Goal: Task Accomplishment & Management: Use online tool/utility

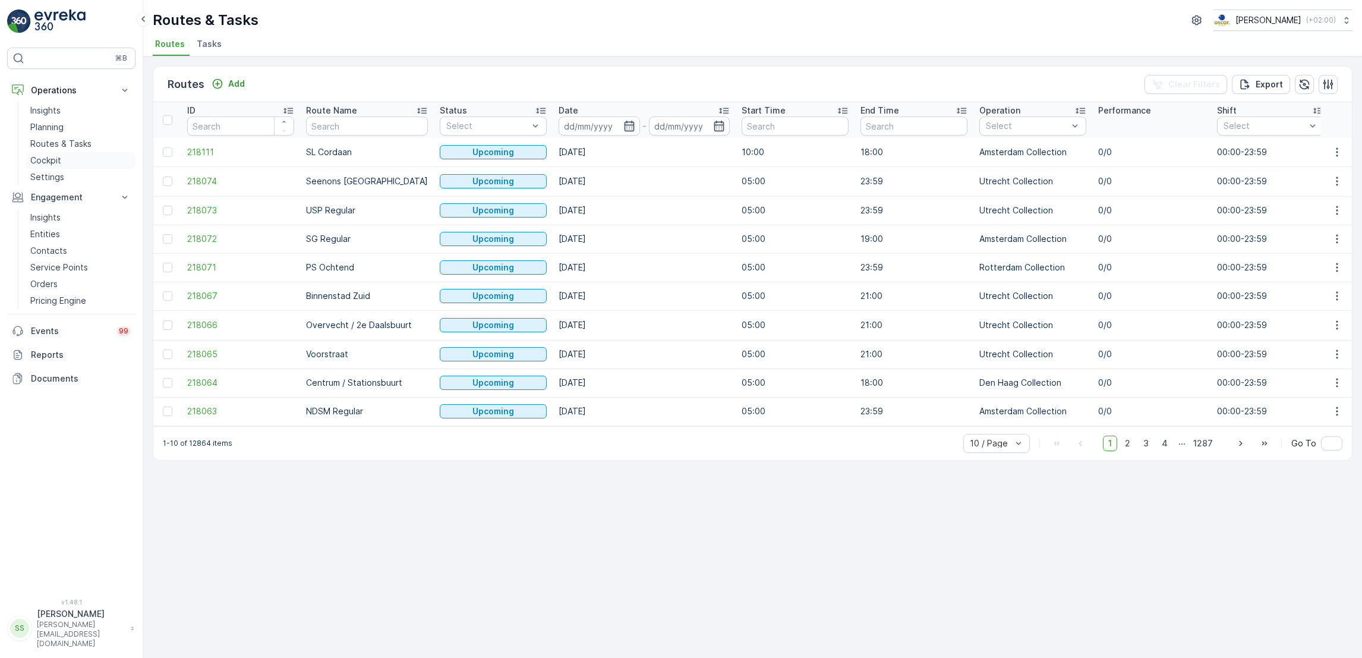
click at [39, 164] on p "Cockpit" at bounding box center [45, 161] width 31 height 12
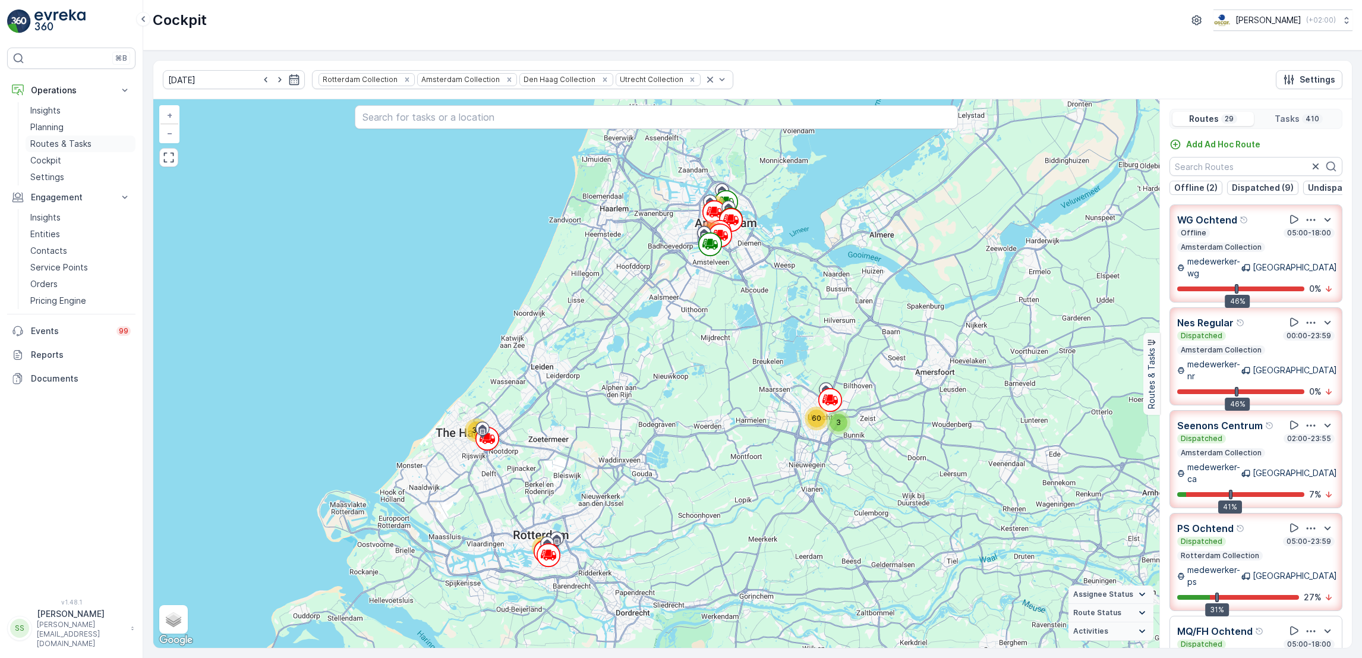
click at [62, 145] on p "Routes & Tasks" at bounding box center [60, 144] width 61 height 12
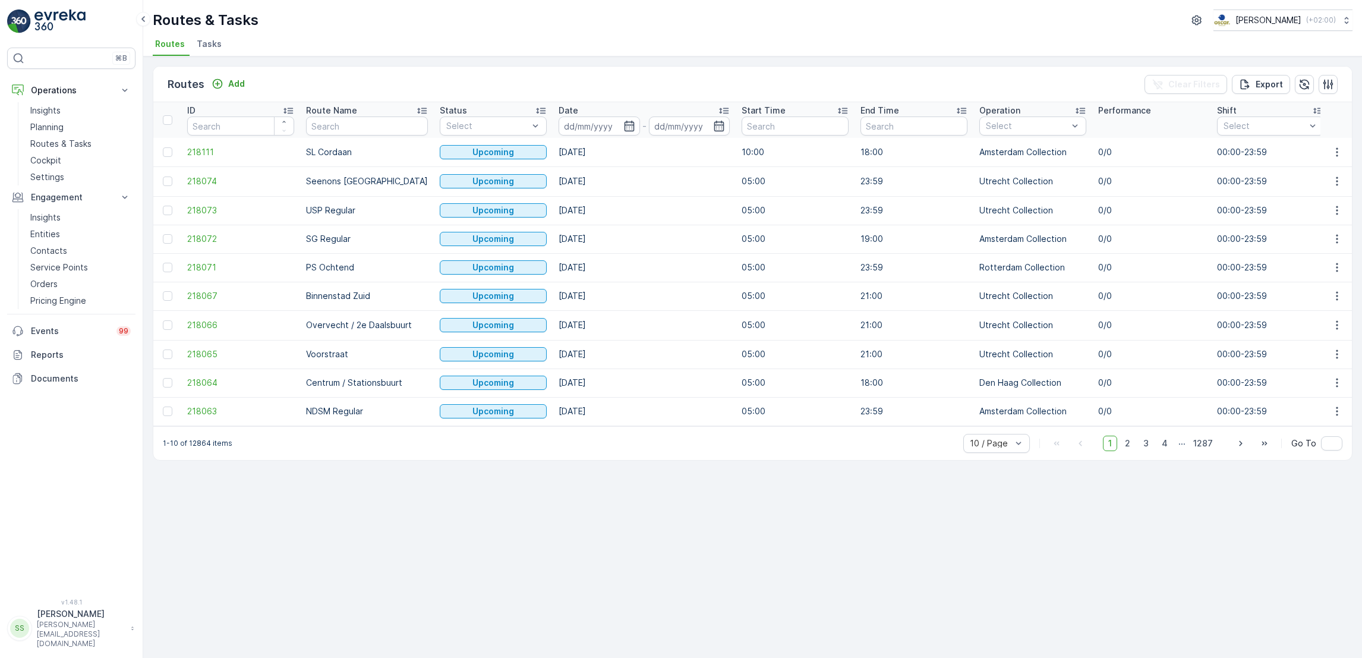
click at [205, 44] on span "Tasks" at bounding box center [209, 44] width 25 height 12
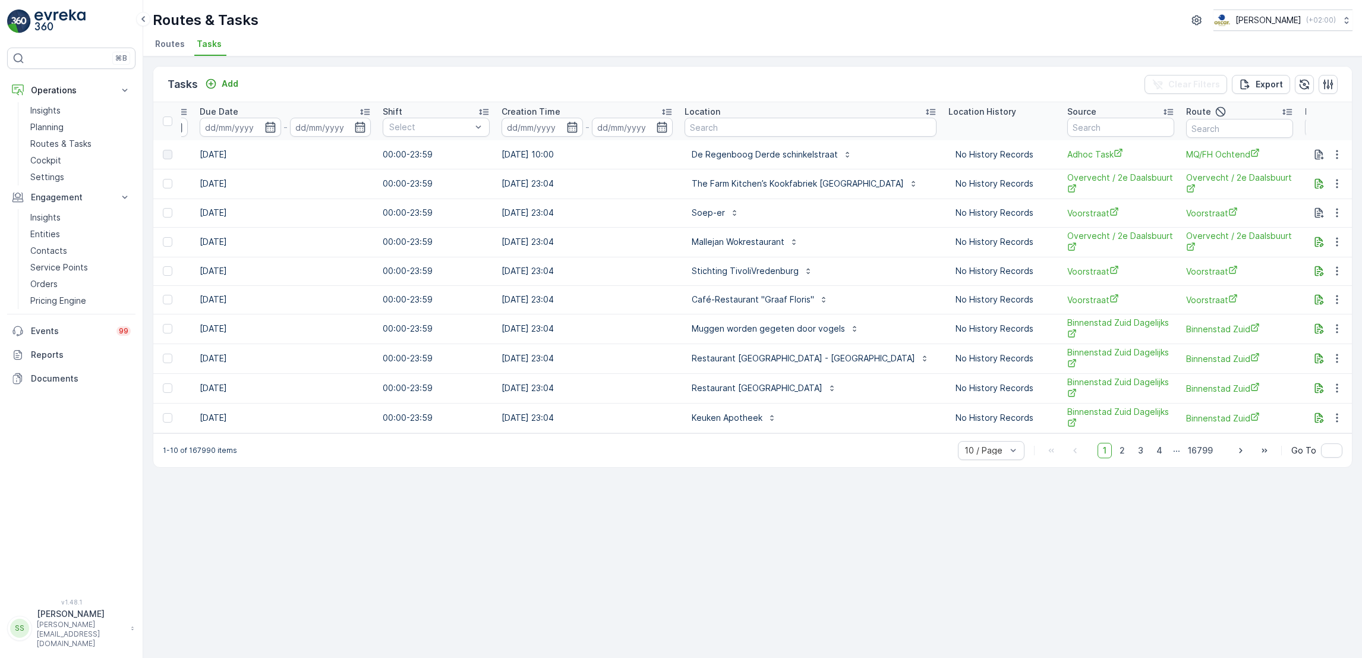
scroll to position [0, 694]
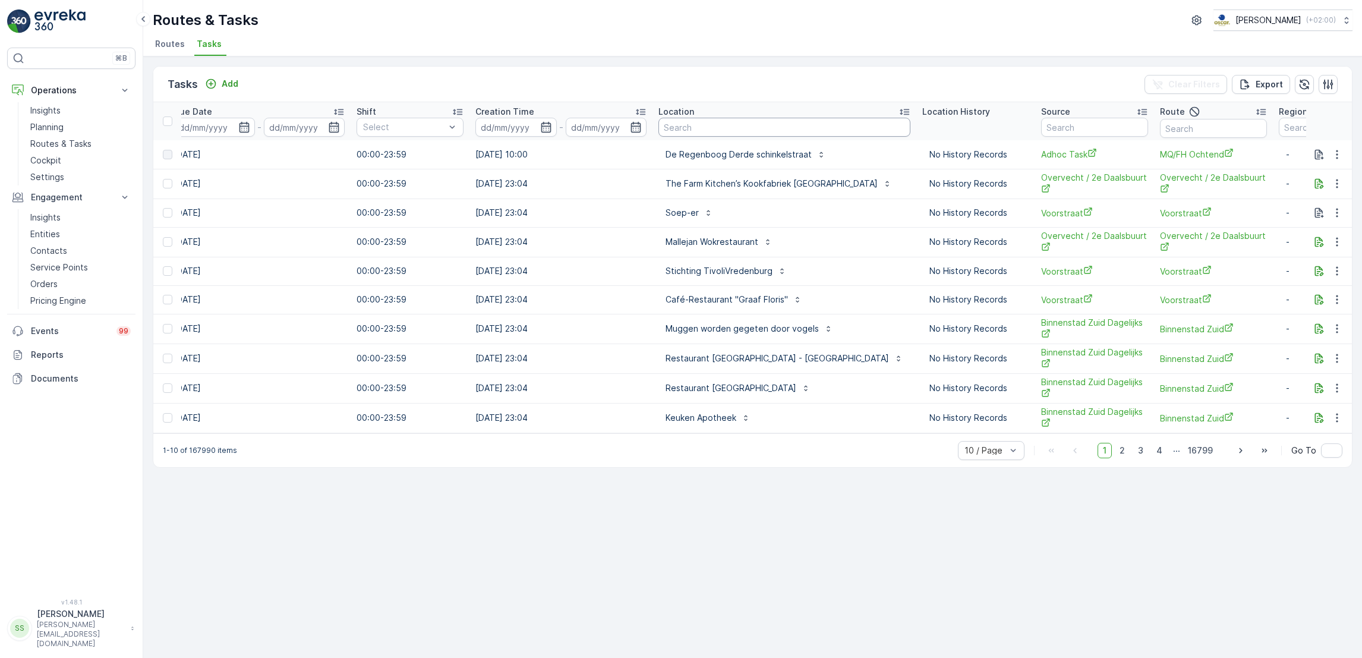
click at [696, 132] on input "text" at bounding box center [785, 127] width 252 height 19
type input "sea palace"
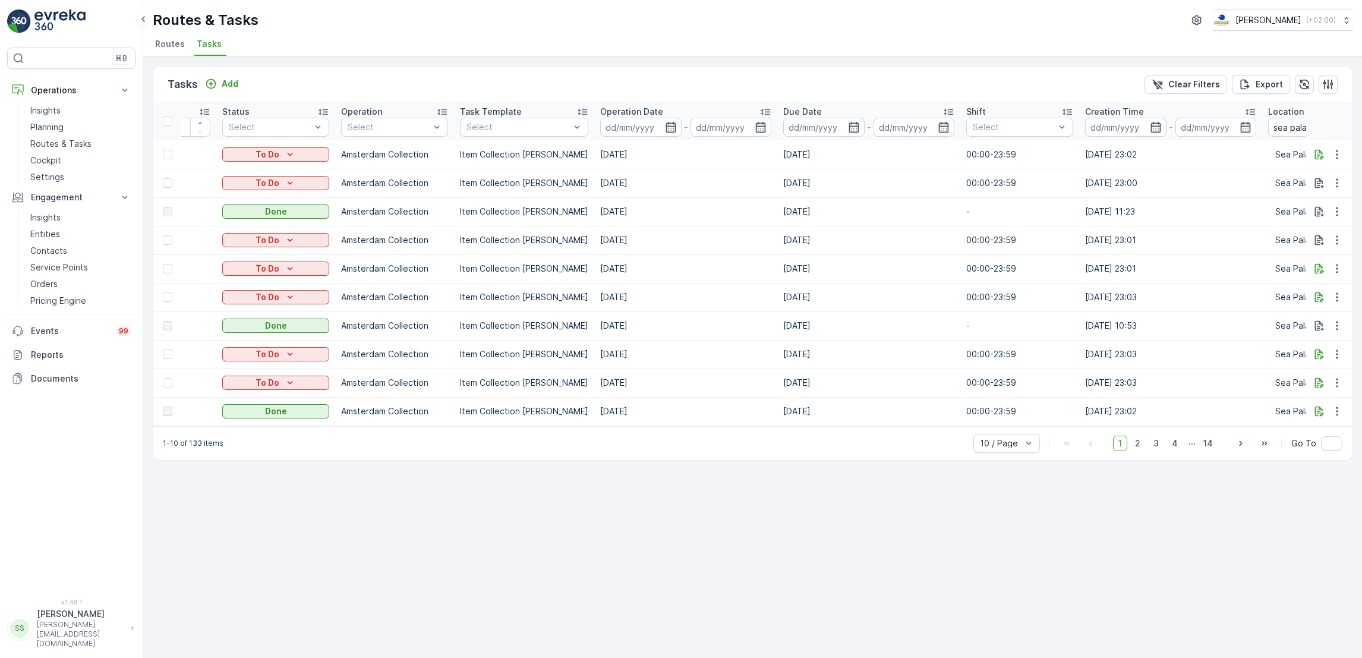
scroll to position [0, 93]
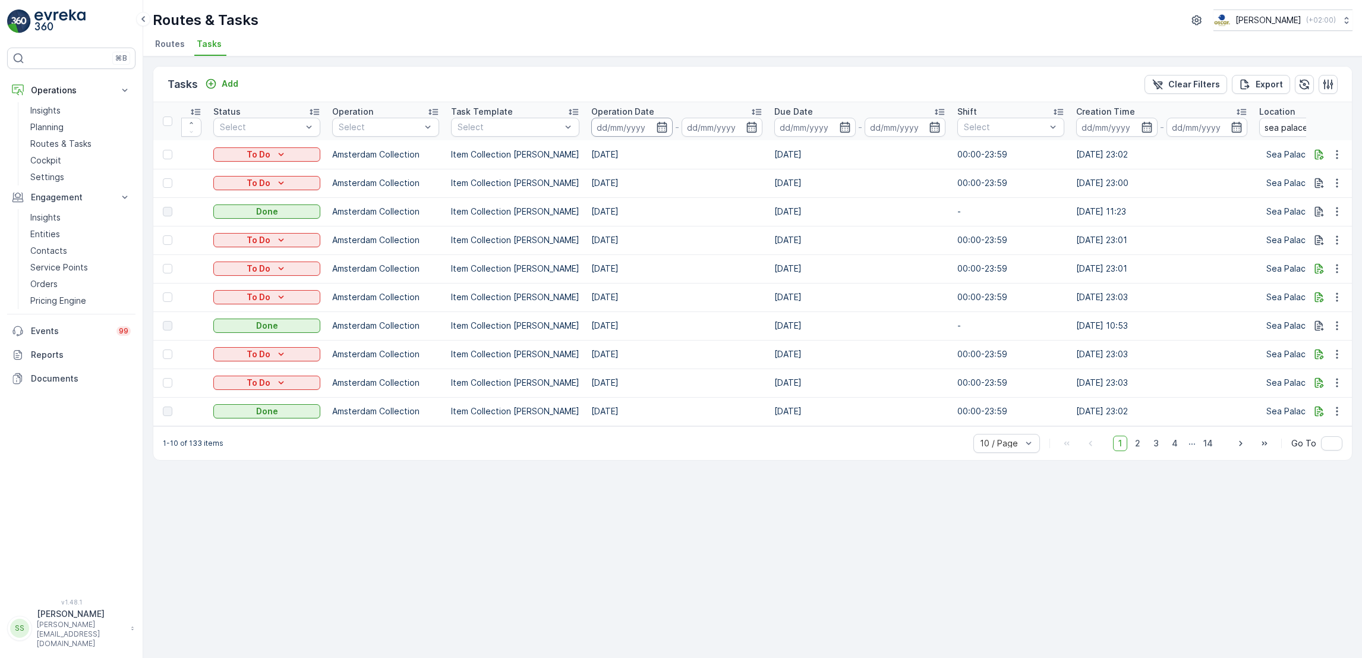
click at [660, 130] on input at bounding box center [631, 127] width 81 height 19
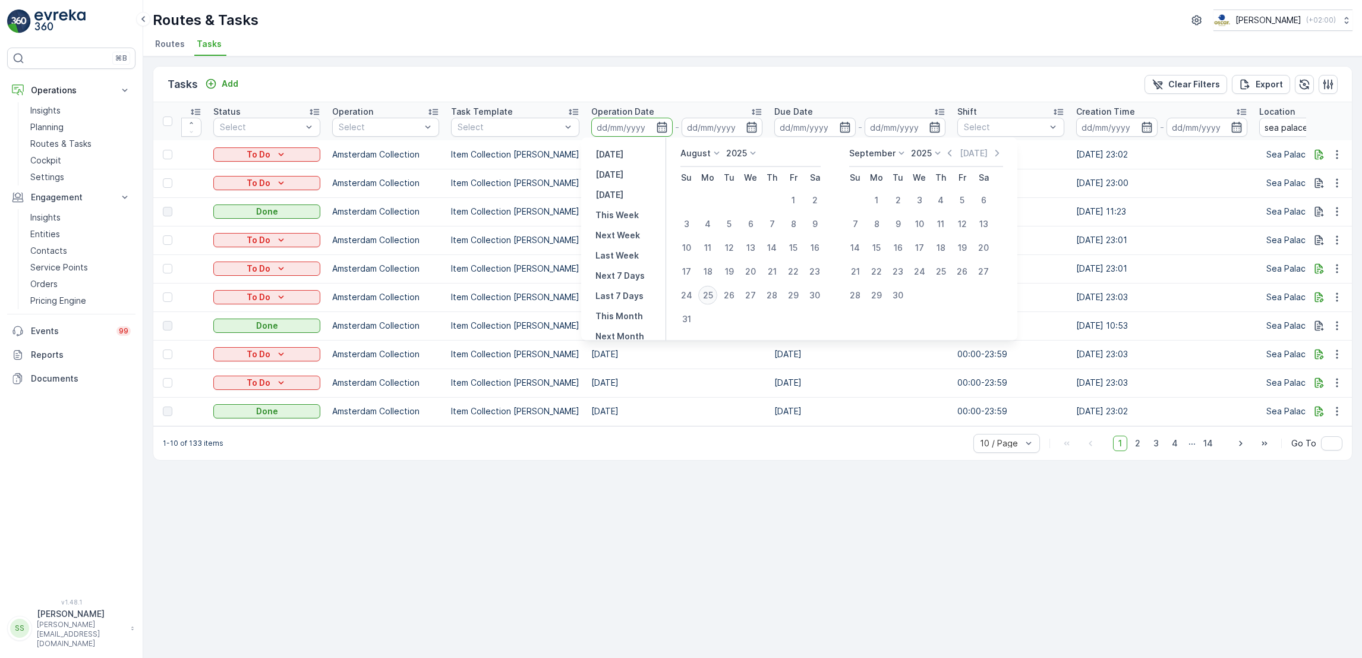
click at [715, 297] on div "25" at bounding box center [707, 295] width 19 height 19
type input "[DATE]"
click at [715, 297] on div "25" at bounding box center [707, 295] width 19 height 19
type input "[DATE]"
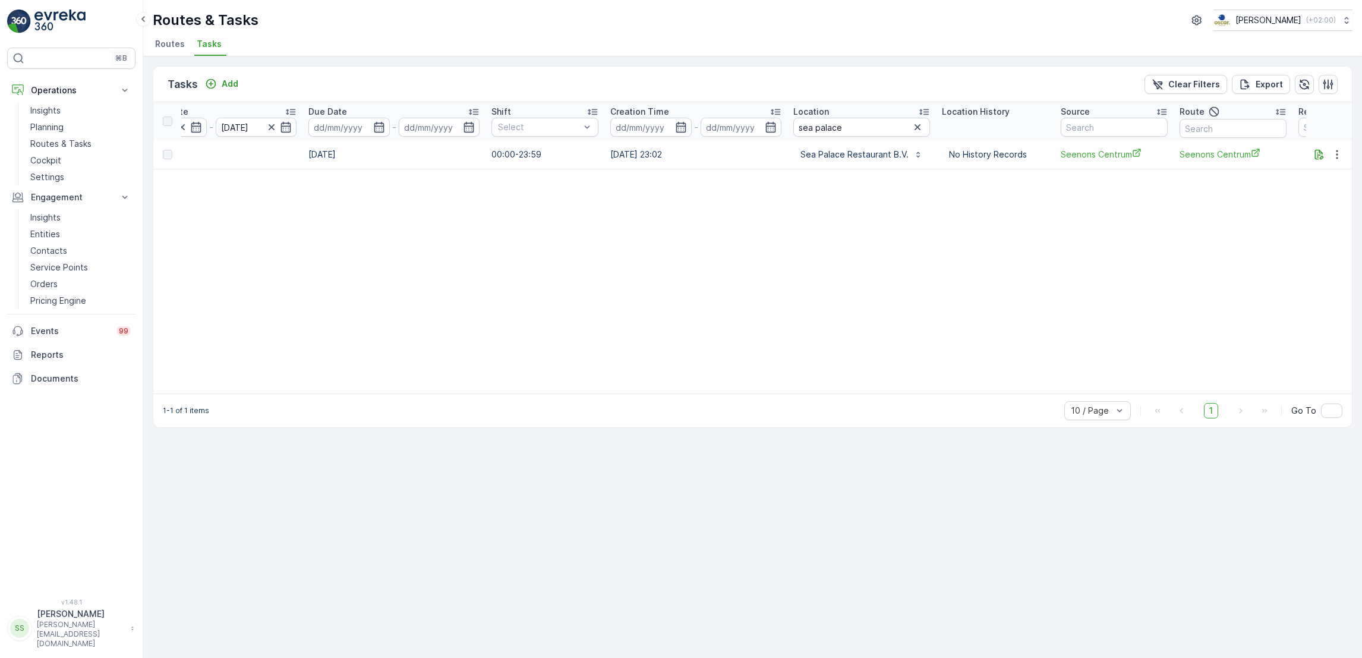
scroll to position [0, 652]
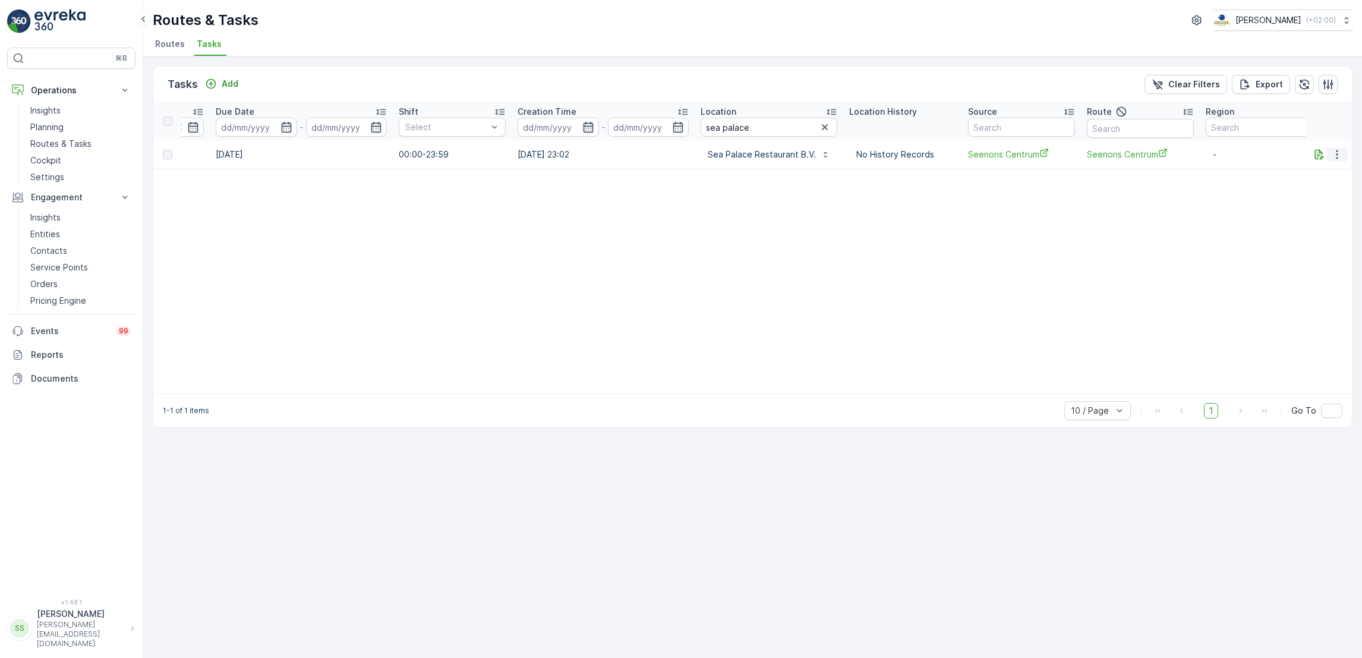
click at [1335, 156] on icon "button" at bounding box center [1338, 155] width 12 height 12
click at [1327, 172] on span "See More Details" at bounding box center [1323, 172] width 69 height 12
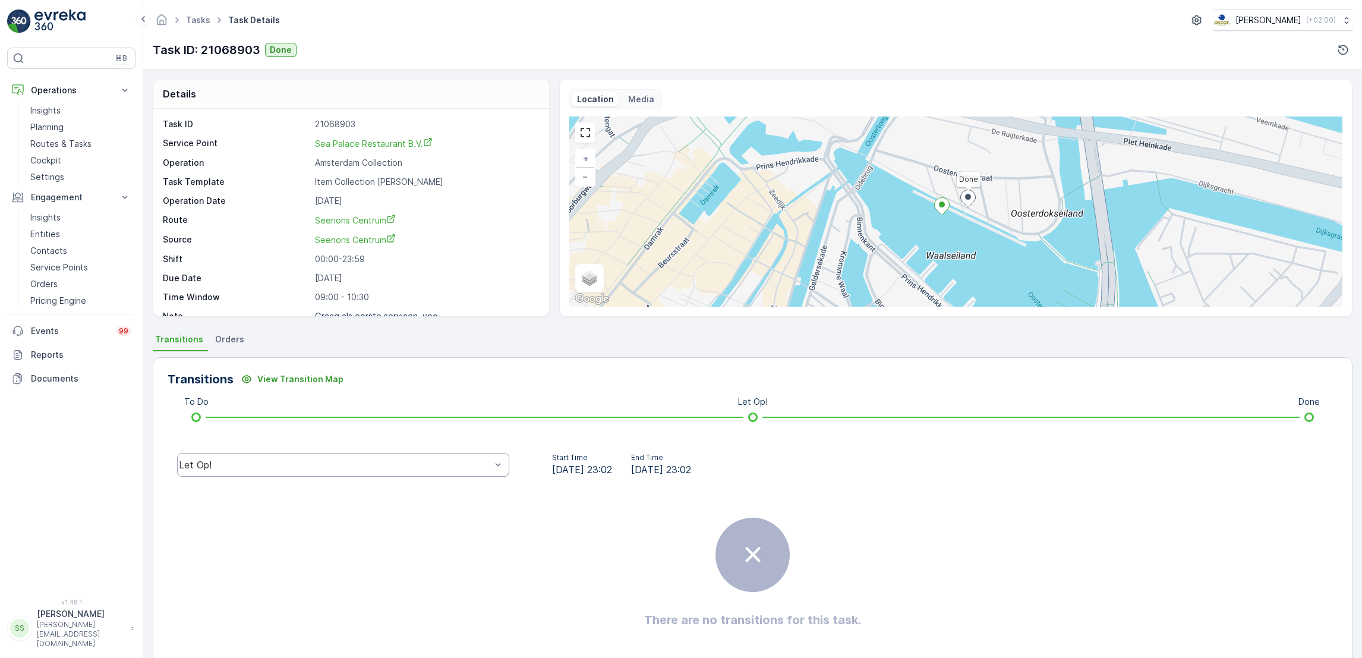
click at [234, 465] on div "Let Op!" at bounding box center [335, 465] width 312 height 11
click at [261, 381] on div "Done" at bounding box center [343, 375] width 332 height 20
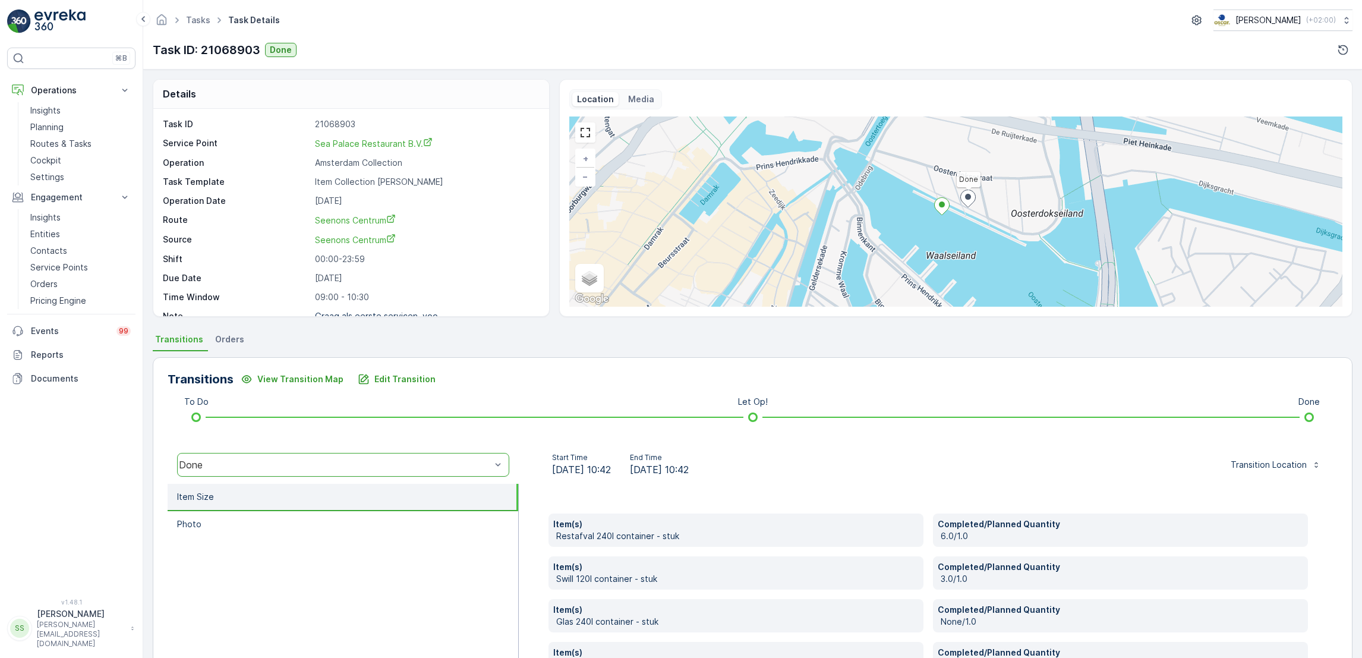
scroll to position [212, 0]
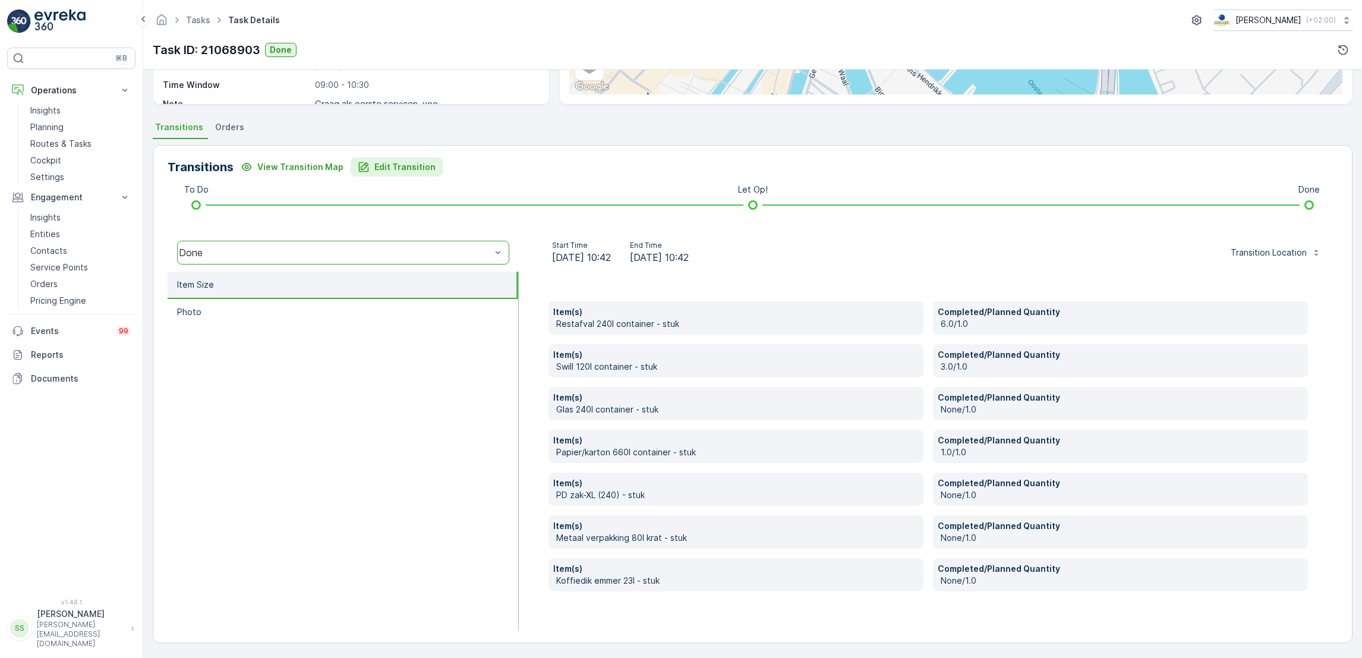
click at [387, 171] on p "Edit Transition" at bounding box center [404, 167] width 61 height 12
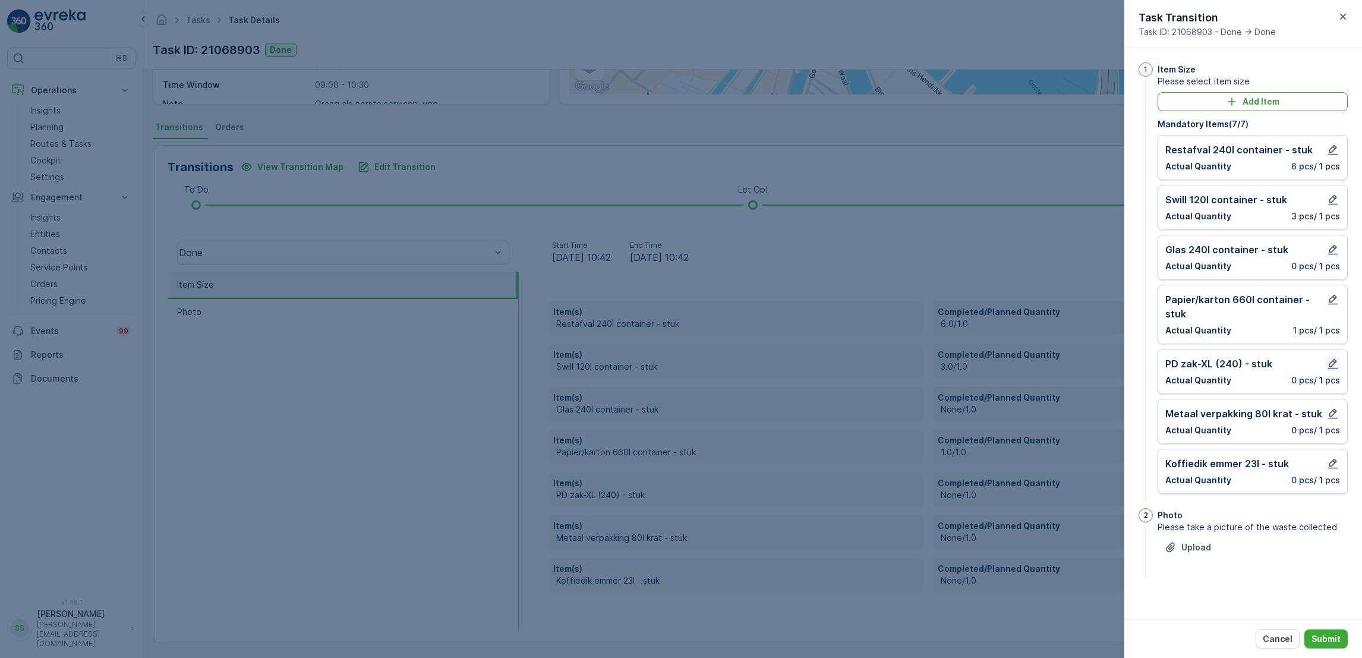
click at [1331, 360] on icon "button" at bounding box center [1333, 364] width 12 height 12
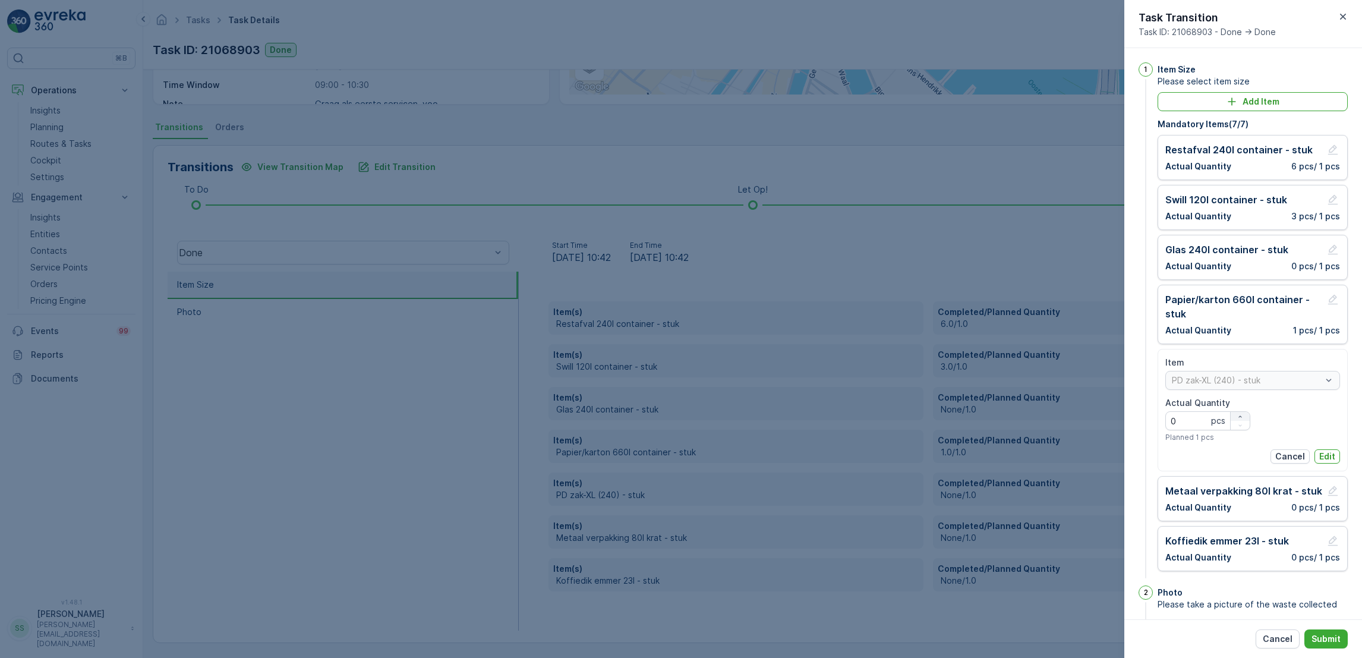
click at [1237, 415] on icon "button" at bounding box center [1240, 416] width 7 height 7
type Quantity "1"
click at [1329, 454] on p "Edit" at bounding box center [1328, 457] width 16 height 12
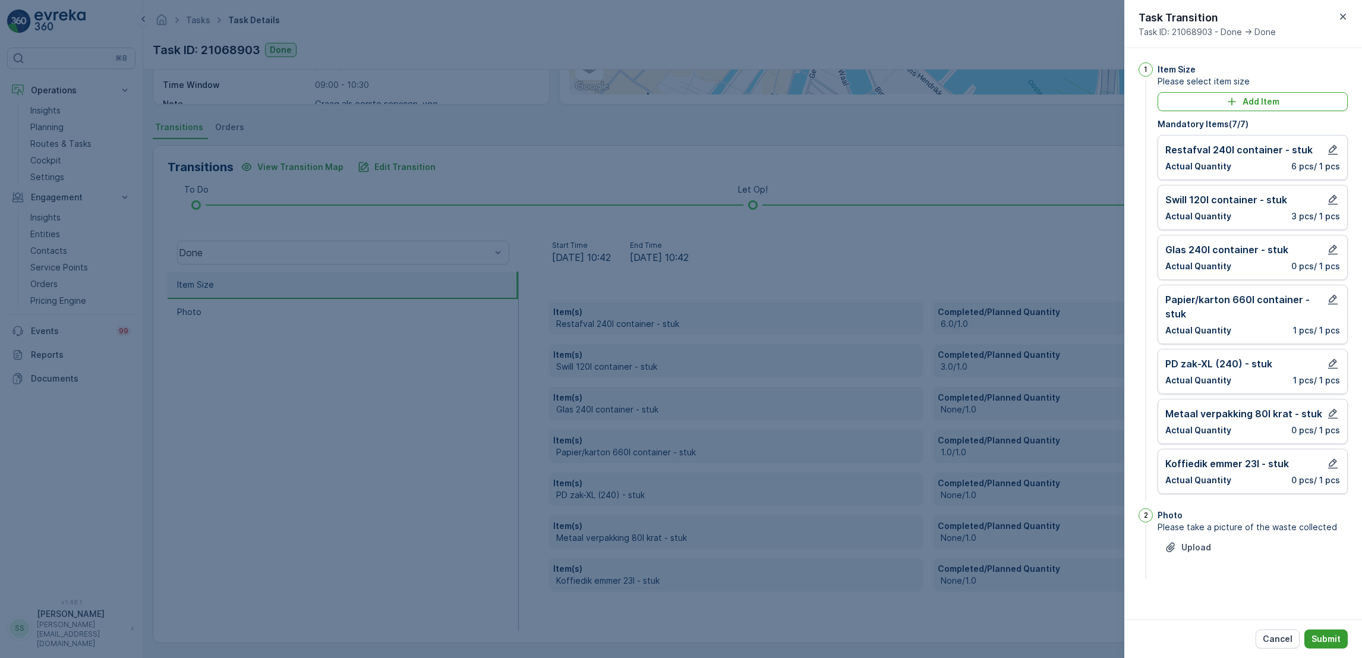
click at [1330, 641] on p "Submit" at bounding box center [1326, 639] width 29 height 12
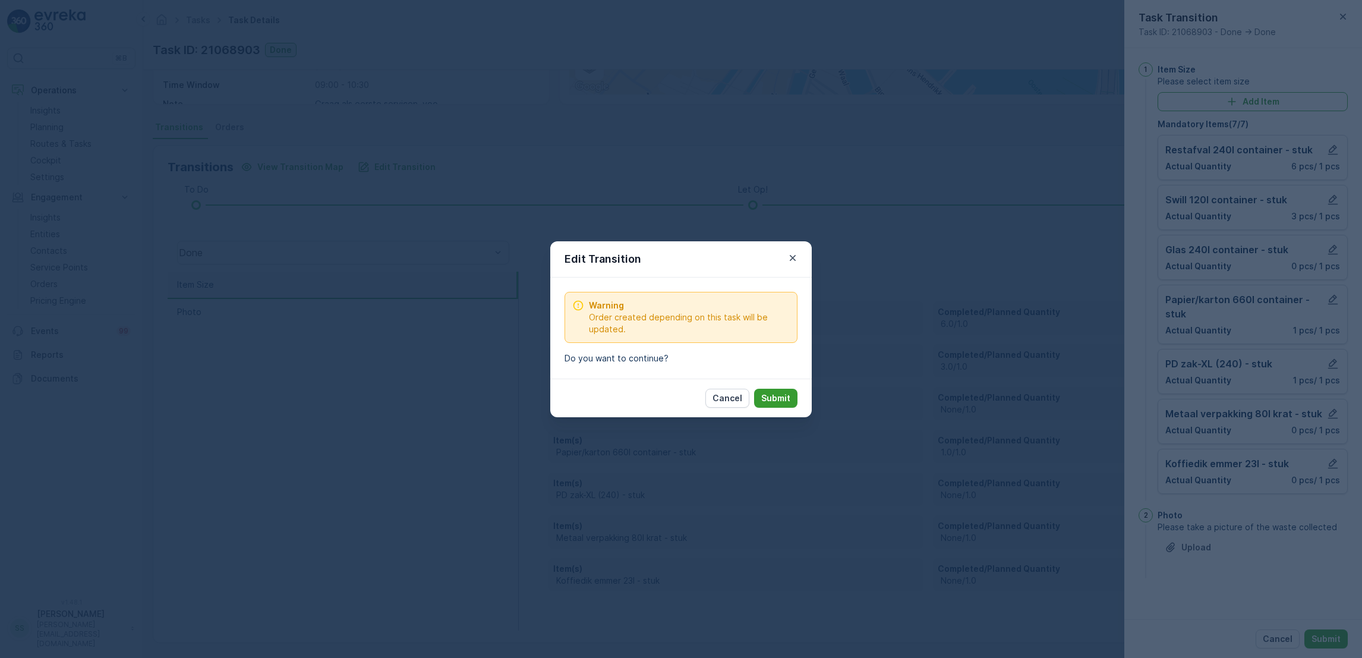
click at [779, 402] on p "Submit" at bounding box center [775, 398] width 29 height 12
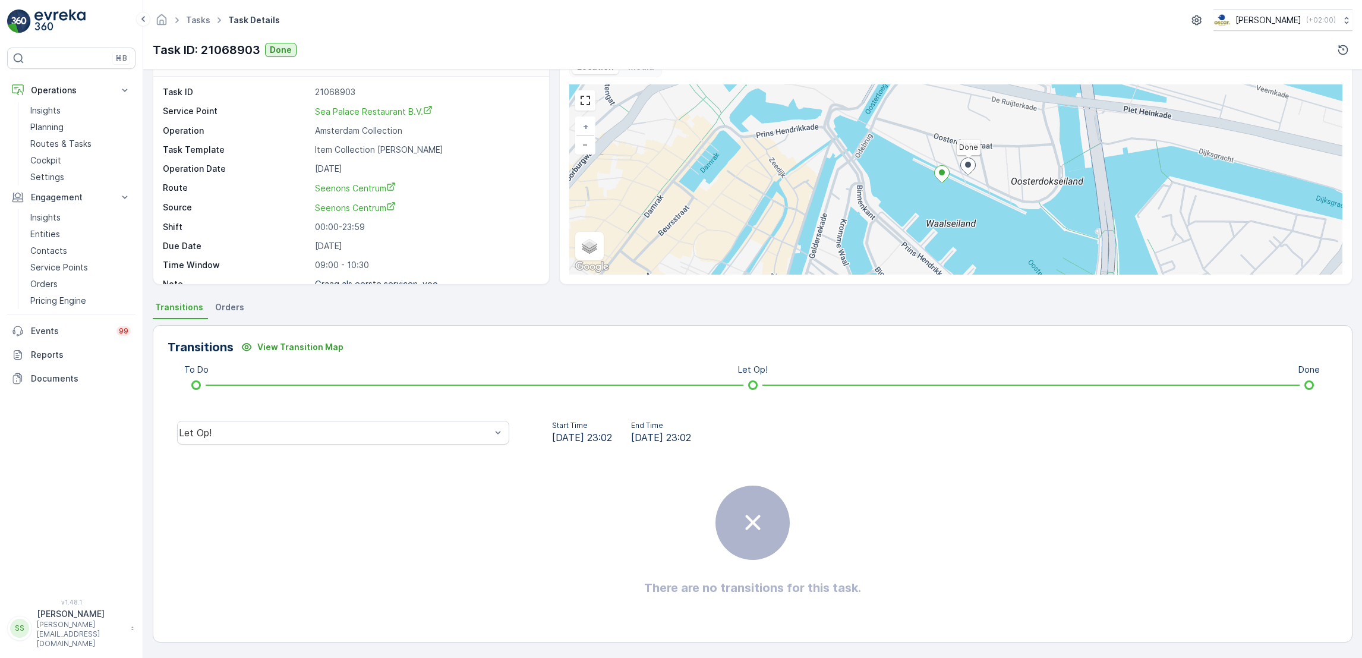
scroll to position [32, 0]
